Goal: Task Accomplishment & Management: Manage account settings

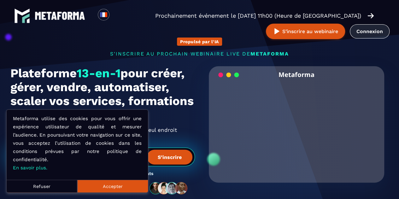
click at [371, 31] on link "Connexion" at bounding box center [370, 31] width 40 height 14
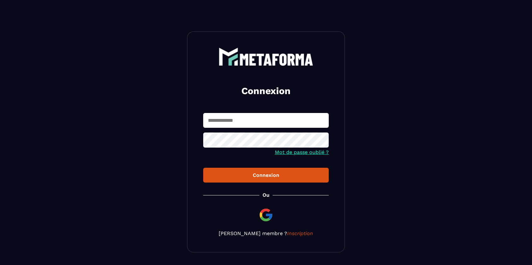
click at [226, 125] on input "text" at bounding box center [265, 120] width 125 height 15
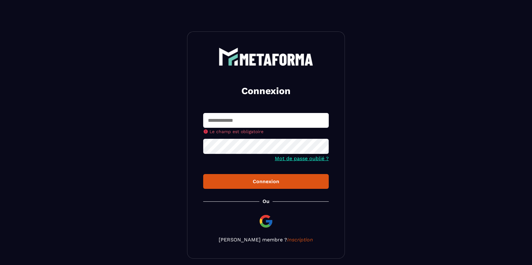
type input "**********"
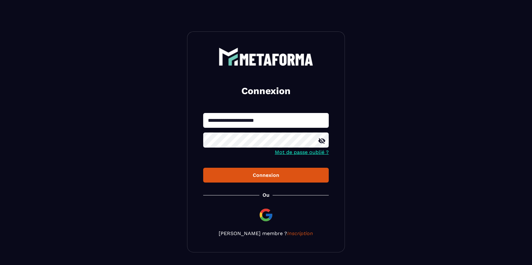
click at [251, 174] on div "Connexion" at bounding box center [265, 175] width 115 height 6
